Goal: Information Seeking & Learning: Learn about a topic

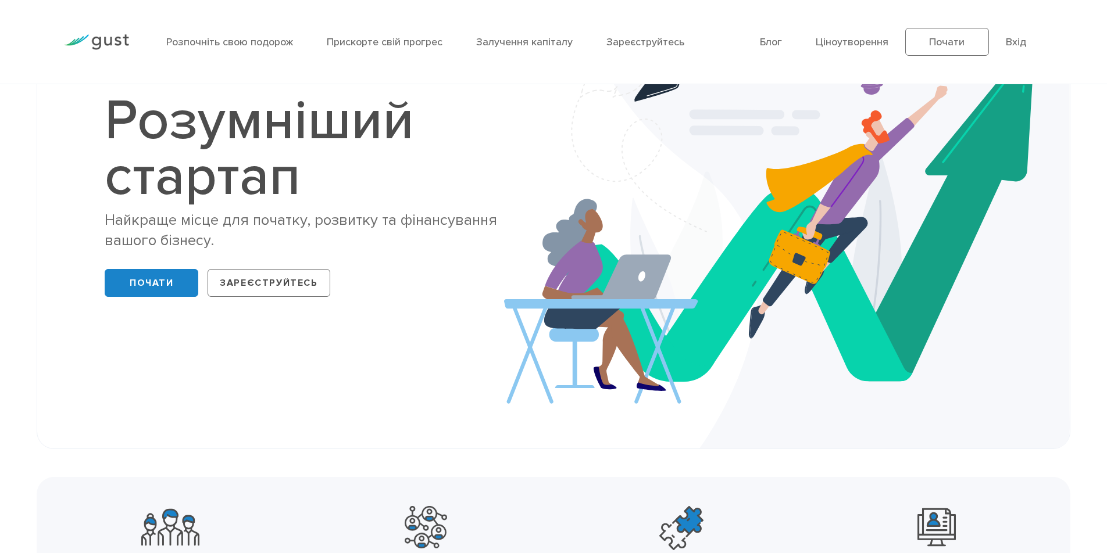
scroll to position [116, 0]
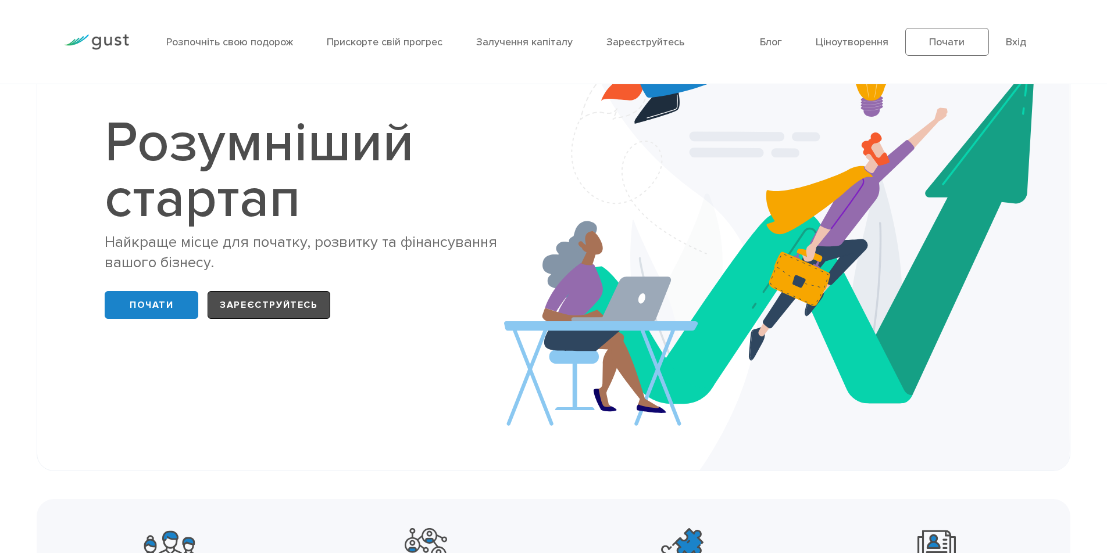
click at [264, 306] on font "Зареєструйтесь" at bounding box center [269, 305] width 98 height 12
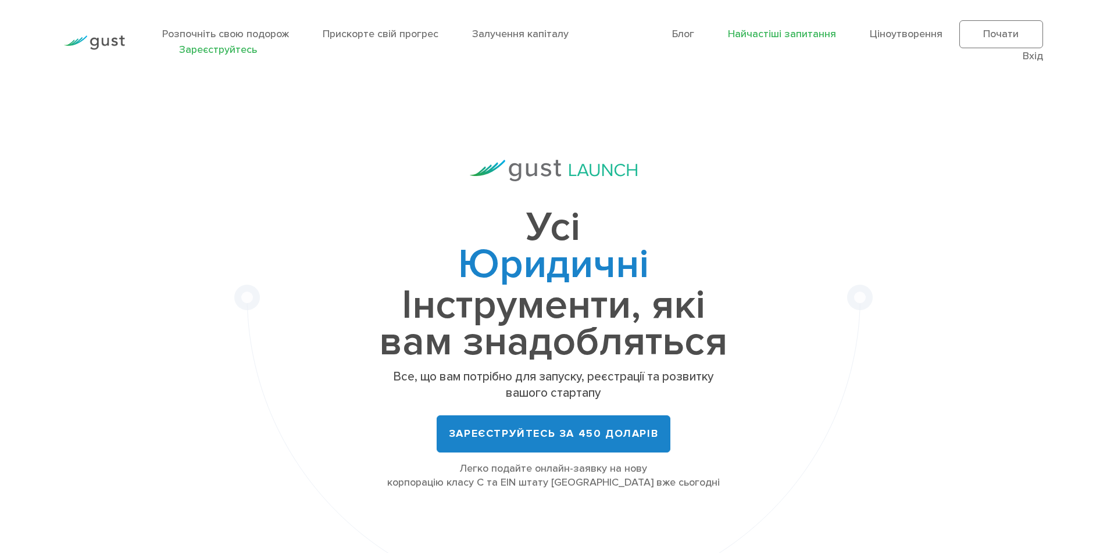
click at [782, 33] on font "Найчастіші запитання" at bounding box center [782, 34] width 108 height 12
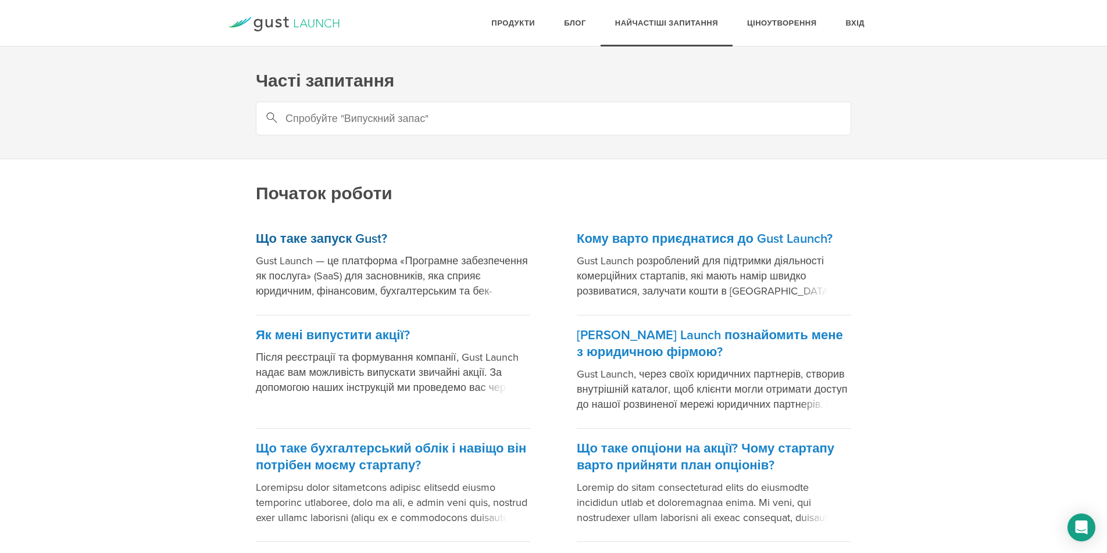
click at [478, 292] on span at bounding box center [504, 289] width 52 height 17
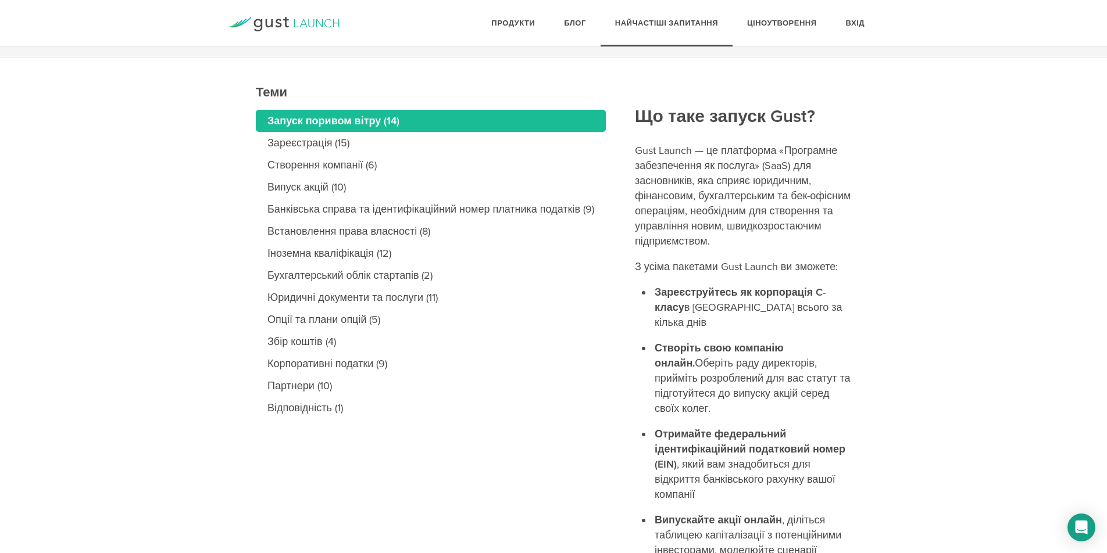
scroll to position [95, 0]
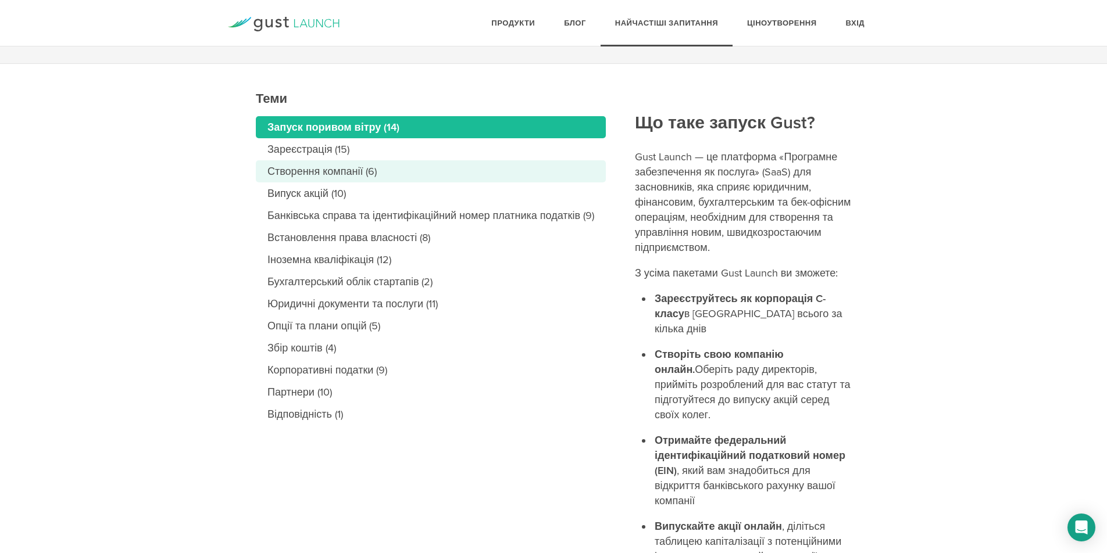
click at [325, 170] on font "Створення компанії (6)" at bounding box center [321, 171] width 109 height 13
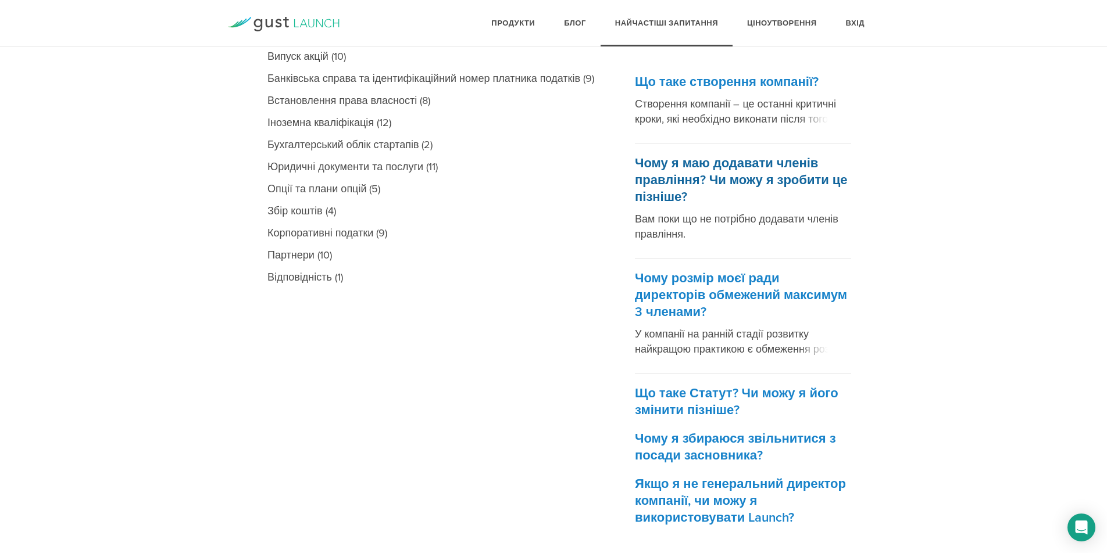
scroll to position [252, 0]
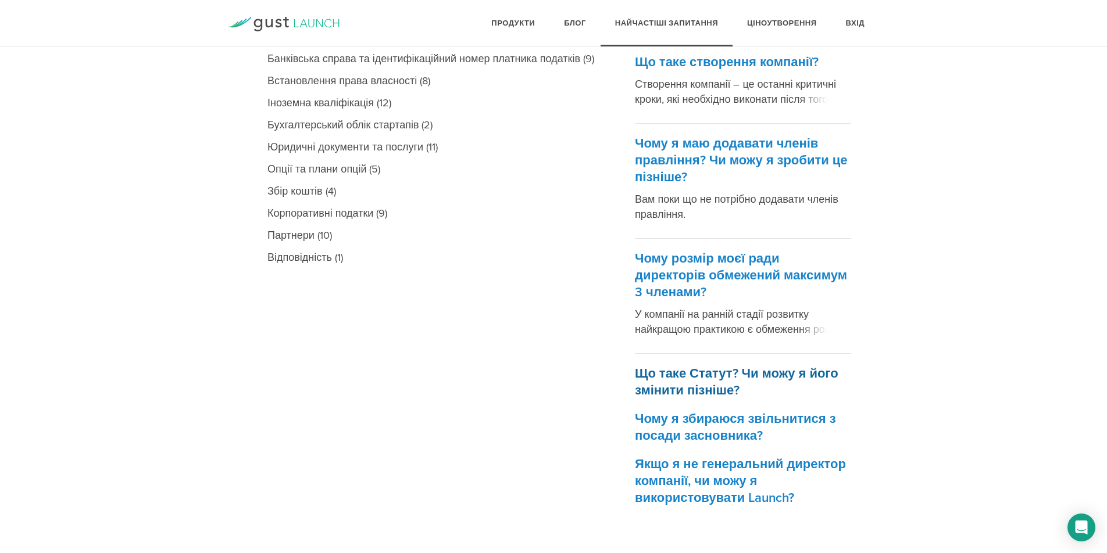
click at [713, 374] on font "Що таке Статут? Чи можу я його змінити пізніше?" at bounding box center [736, 382] width 203 height 32
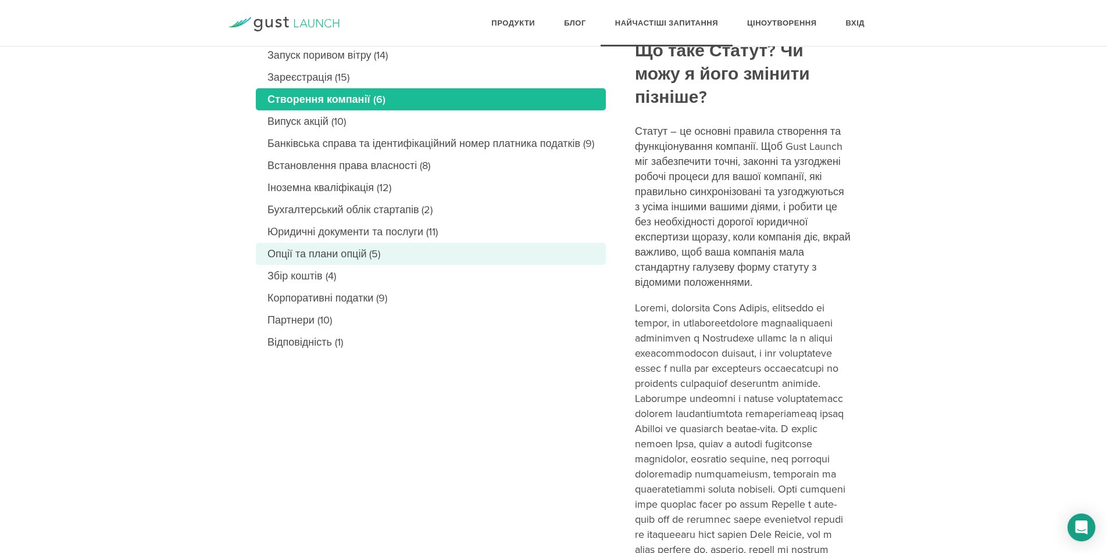
scroll to position [174, 0]
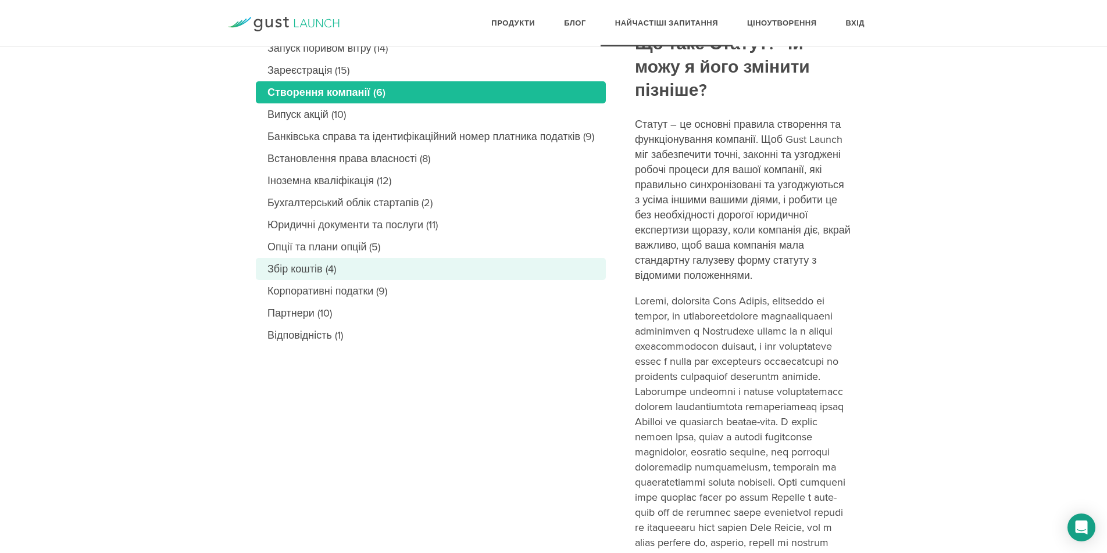
click at [319, 269] on font "Збір коштів (4)" at bounding box center [301, 269] width 69 height 13
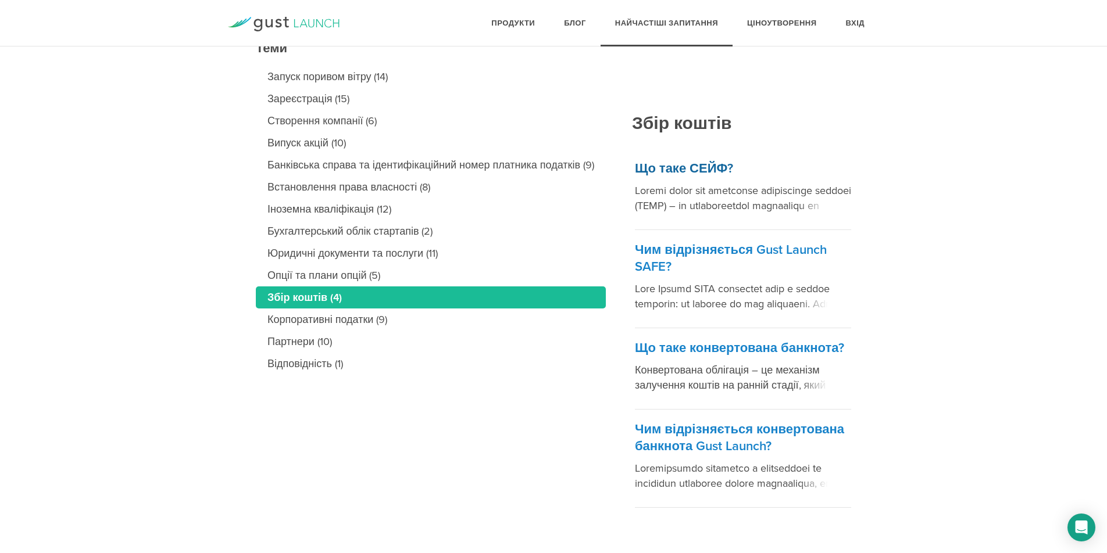
scroll to position [147, 0]
